Goal: Information Seeking & Learning: Learn about a topic

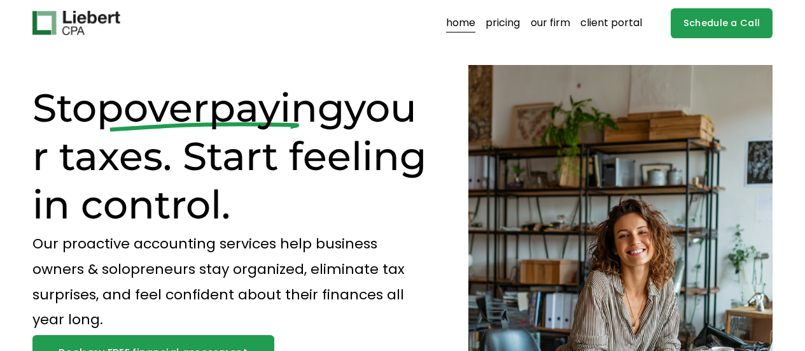
click at [513, 20] on link "pricing" at bounding box center [503, 23] width 34 height 20
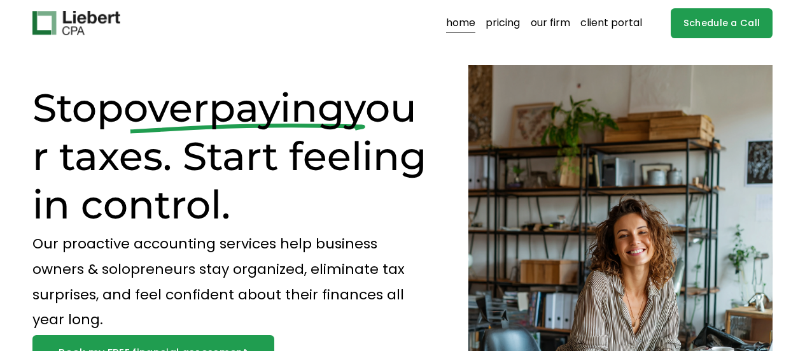
click at [264, 18] on div "home pricing our firm client portal" at bounding box center [395, 23] width 494 height 20
